Goal: Task Accomplishment & Management: Manage account settings

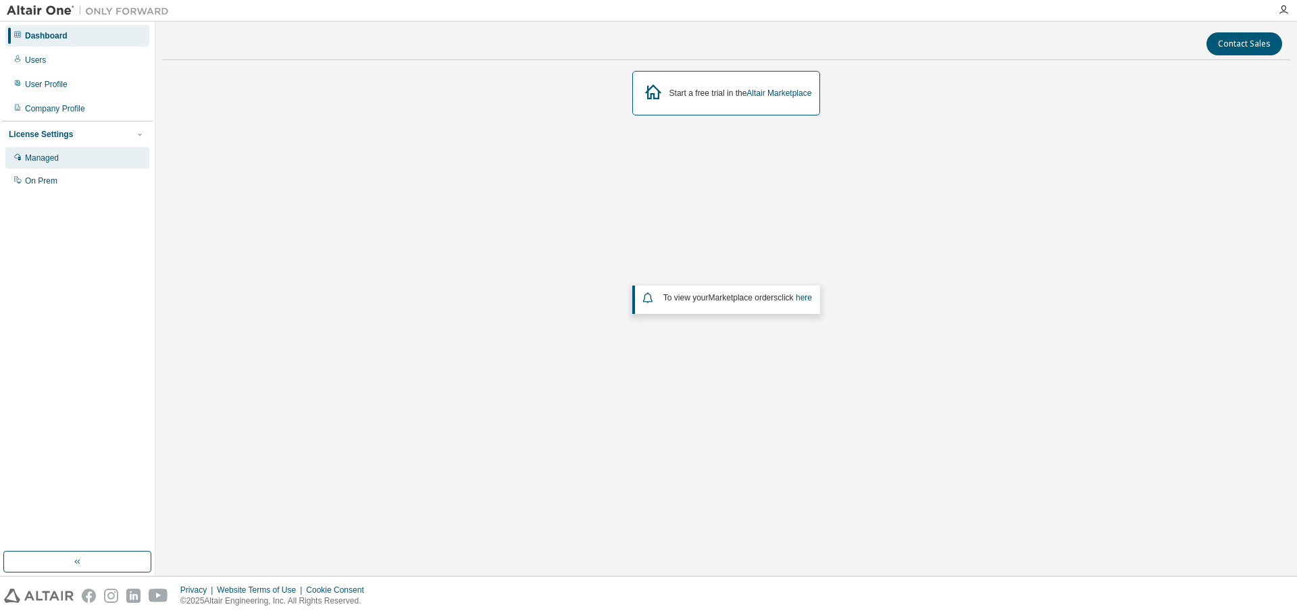
click at [62, 158] on div "Managed" at bounding box center [77, 158] width 144 height 22
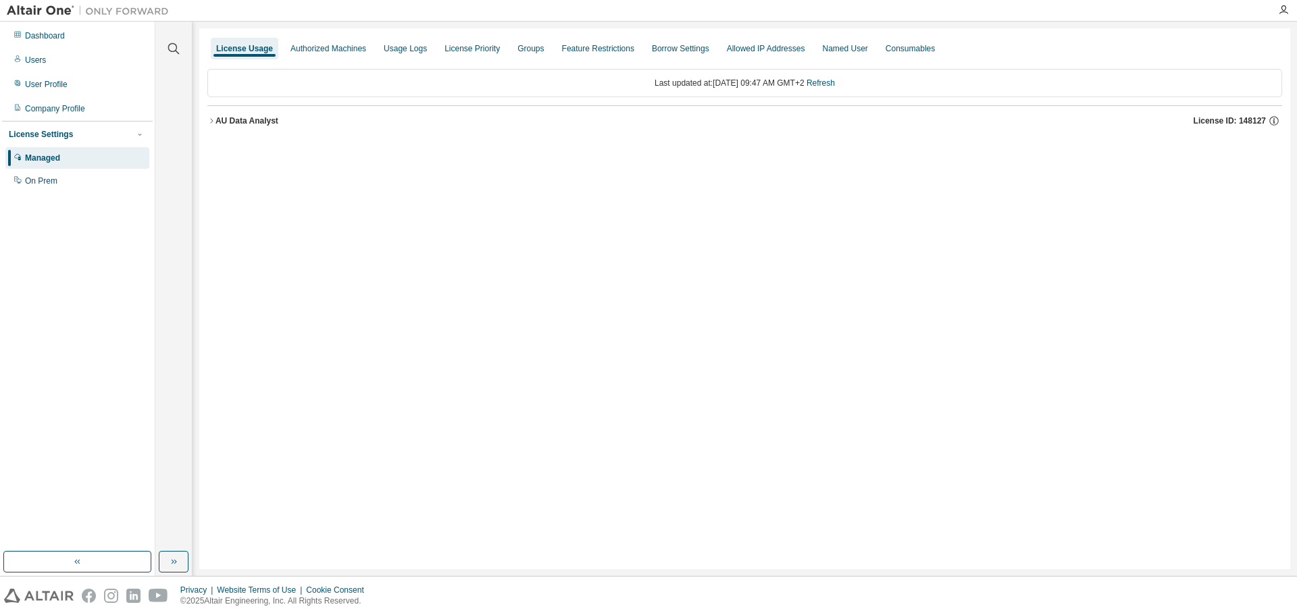
click at [257, 123] on div "AU Data Analyst" at bounding box center [247, 121] width 63 height 11
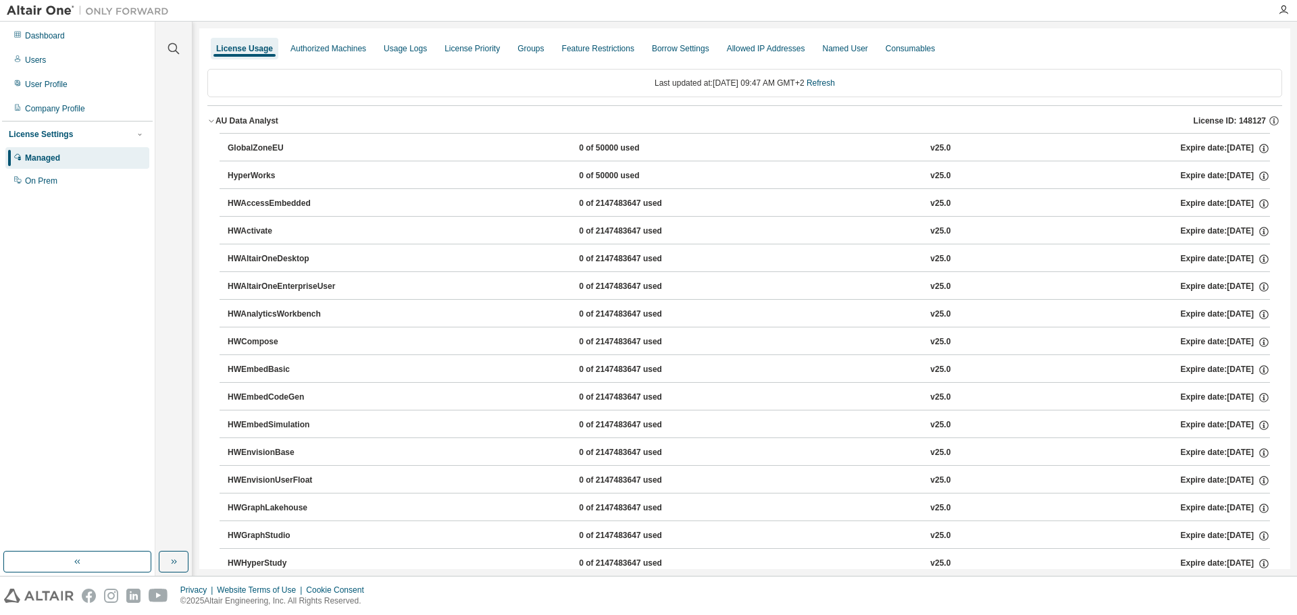
click at [238, 122] on div "AU Data Analyst" at bounding box center [247, 121] width 63 height 11
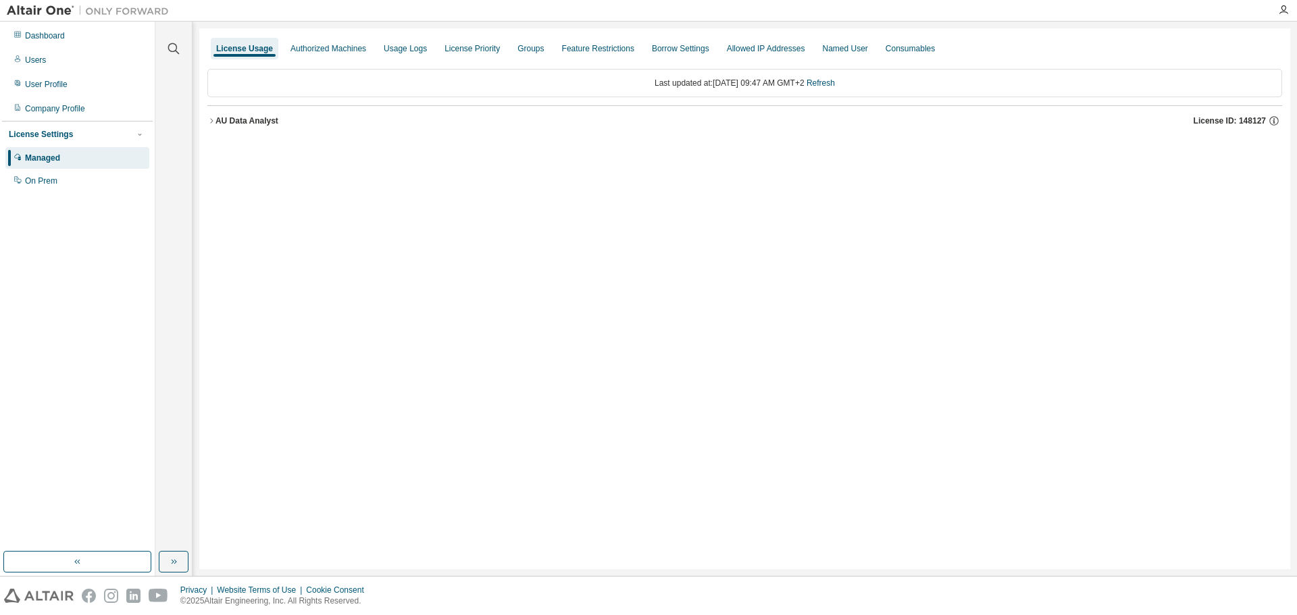
click at [222, 124] on div "AU Data Analyst" at bounding box center [247, 121] width 63 height 11
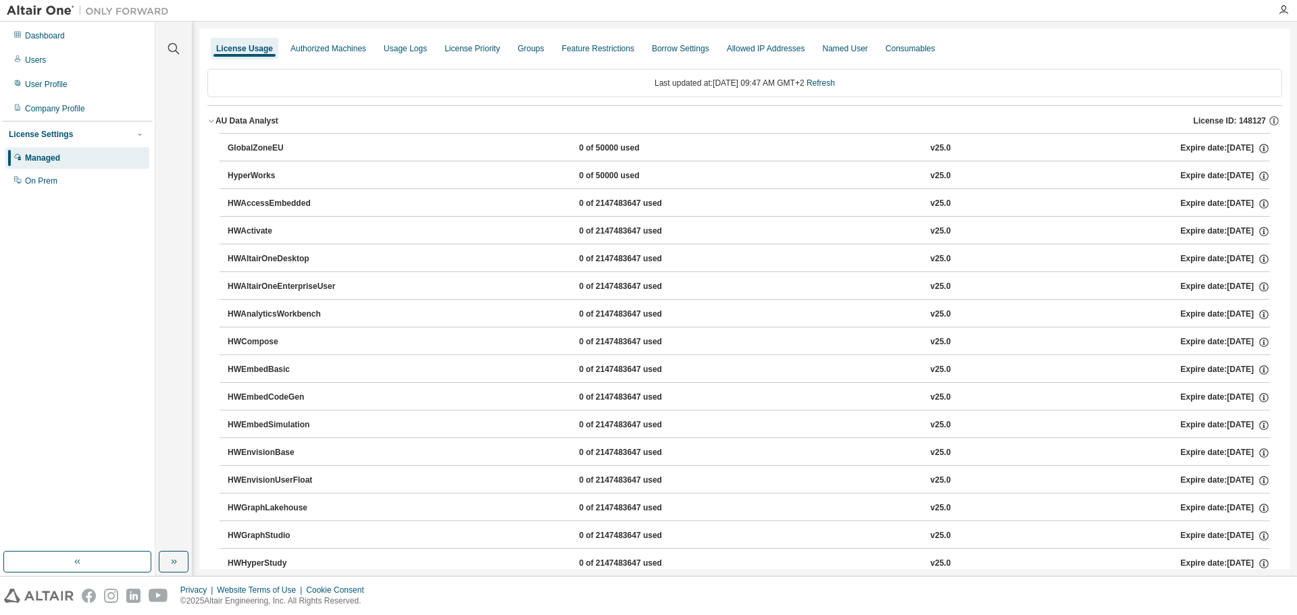
click at [212, 120] on icon "button" at bounding box center [211, 121] width 8 height 8
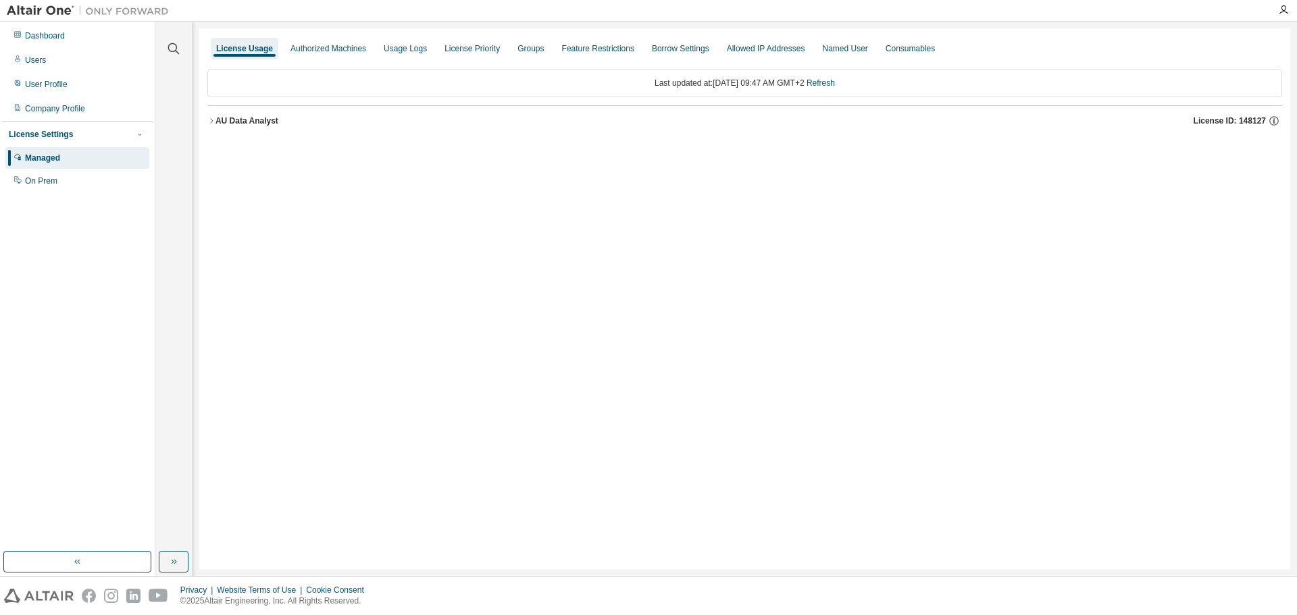
click at [218, 127] on button "AU Data Analyst License ID: 148127" at bounding box center [744, 121] width 1075 height 30
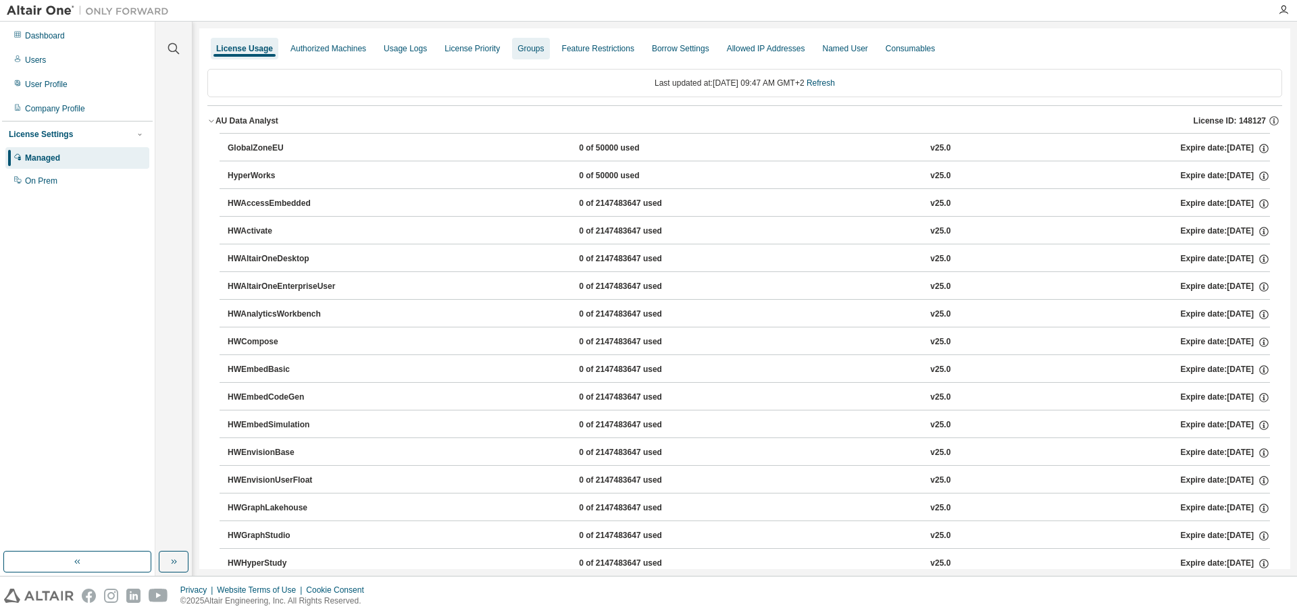
click at [544, 52] on div "Groups" at bounding box center [531, 48] width 26 height 11
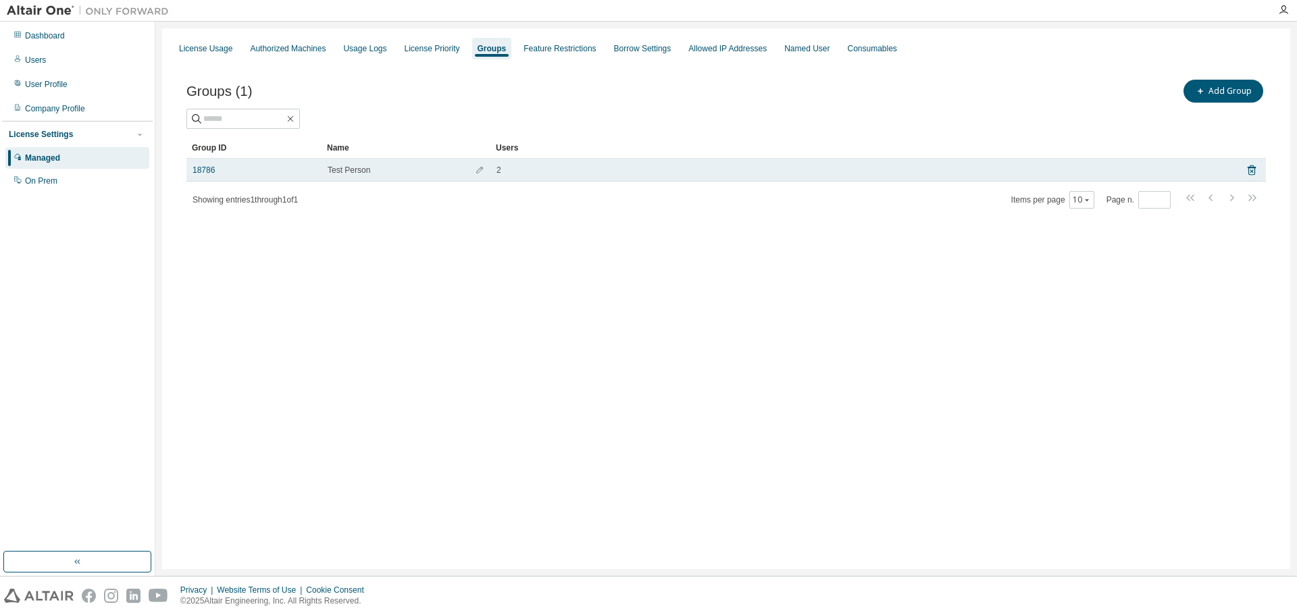
click at [499, 170] on span "2" at bounding box center [499, 170] width 5 height 11
click at [1124, 170] on div "2" at bounding box center [862, 170] width 731 height 11
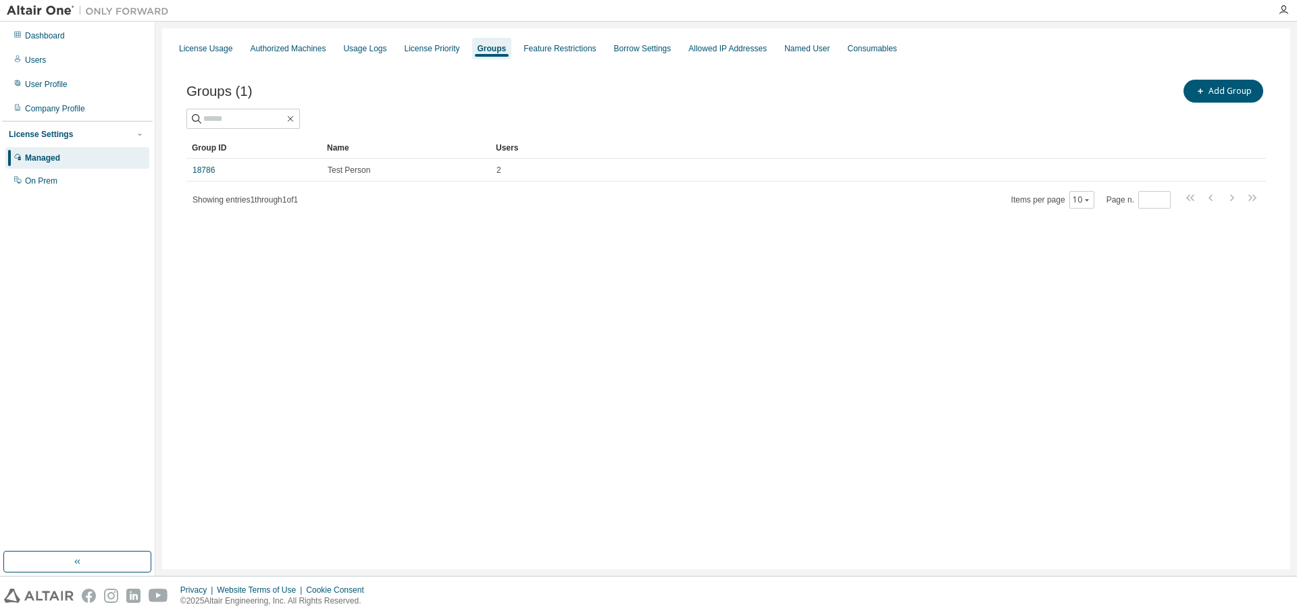
click at [563, 213] on div "Groups (1) Add Group Clear Load Save Save As Field Operator Value Select filter…" at bounding box center [726, 153] width 1112 height 184
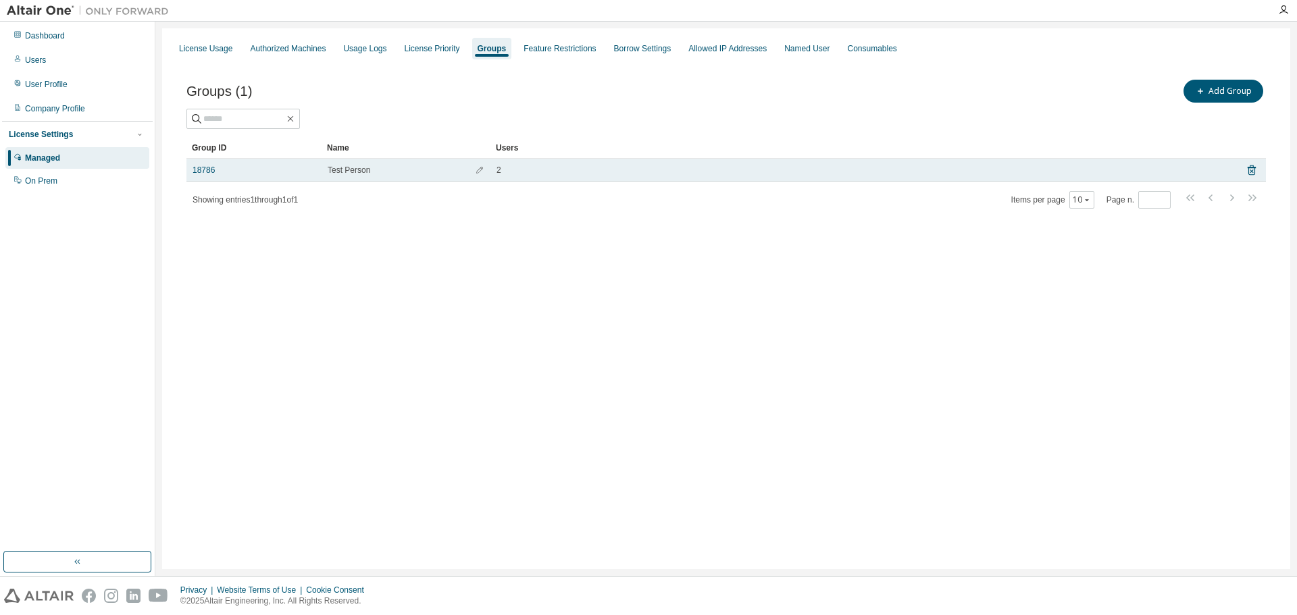
click at [355, 168] on span "Test Person" at bounding box center [349, 170] width 43 height 11
click at [197, 173] on link "18786" at bounding box center [204, 170] width 22 height 11
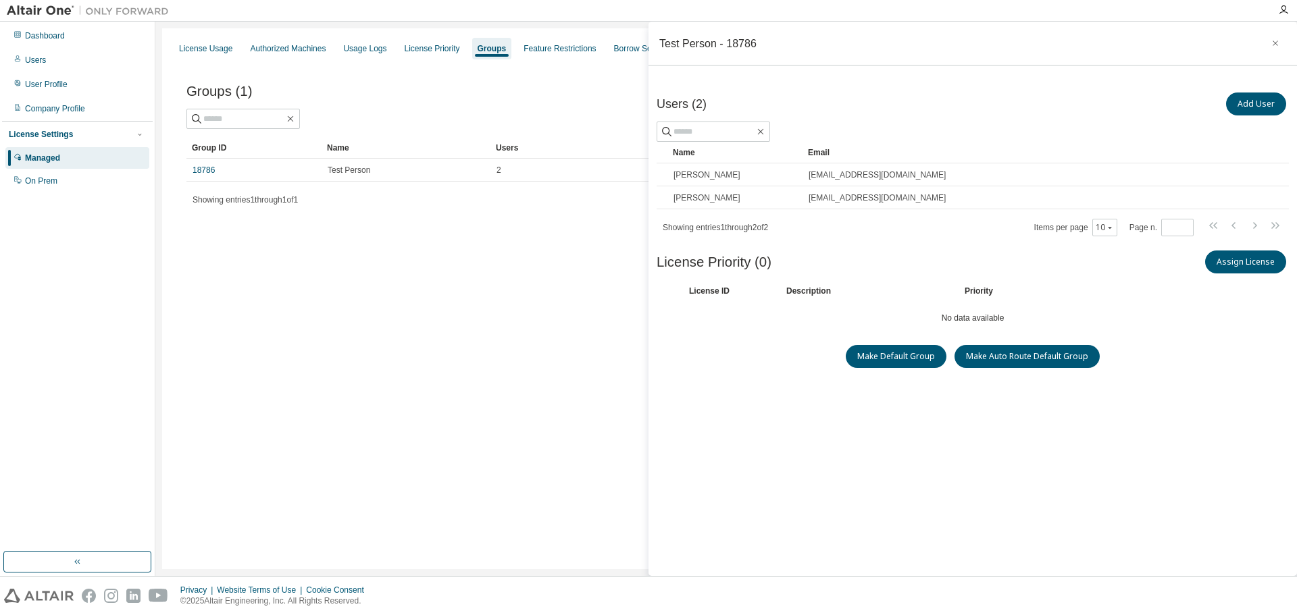
click at [378, 495] on div "License Usage Authorized Machines Usage Logs License Priority Groups Feature Re…" at bounding box center [726, 298] width 1128 height 541
click at [1267, 49] on button "button" at bounding box center [1276, 43] width 22 height 22
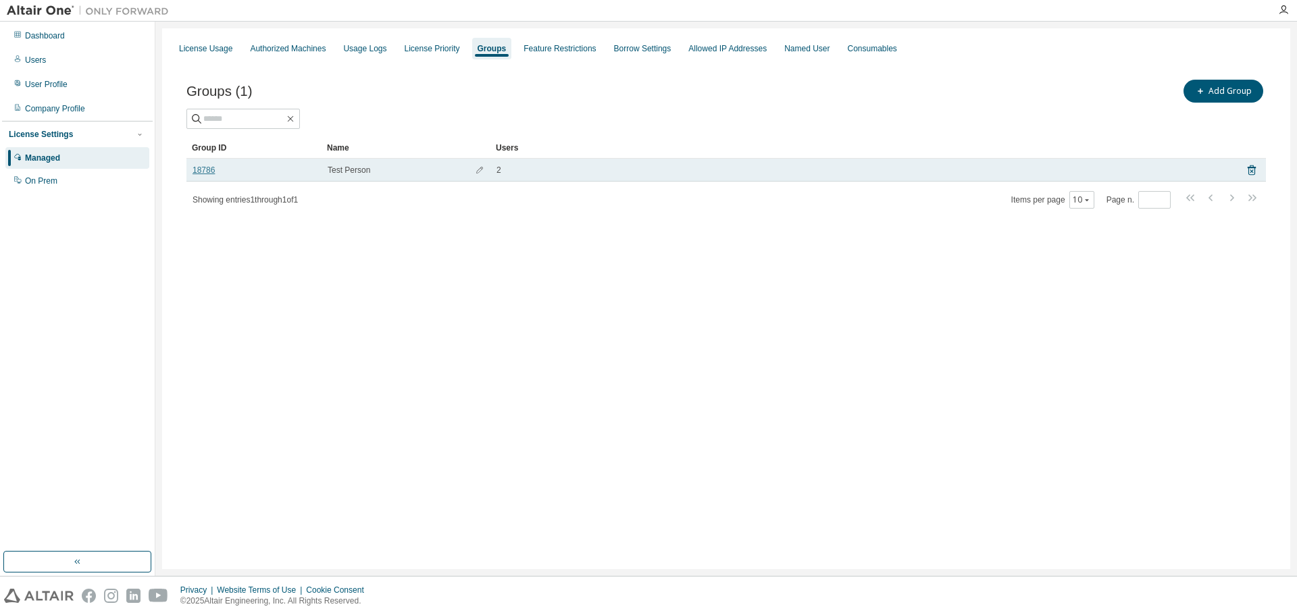
click at [206, 172] on link "18786" at bounding box center [204, 170] width 22 height 11
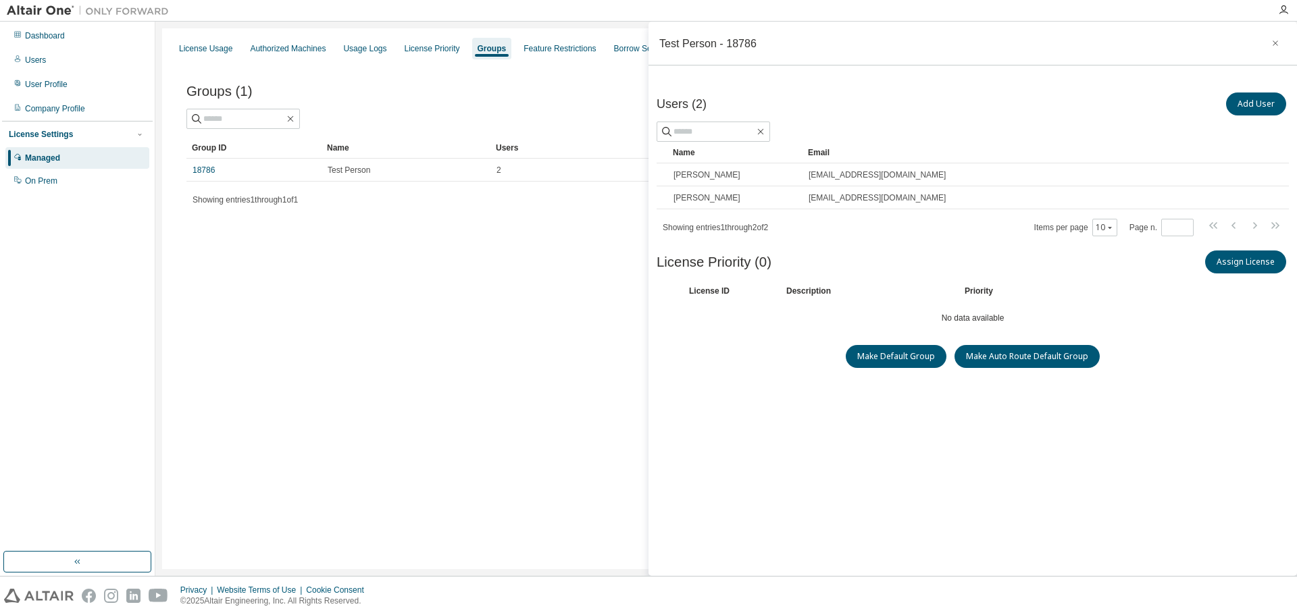
click at [209, 370] on div "License Usage Authorized Machines Usage Logs License Priority Groups Feature Re…" at bounding box center [726, 298] width 1128 height 541
